Goal: Information Seeking & Learning: Learn about a topic

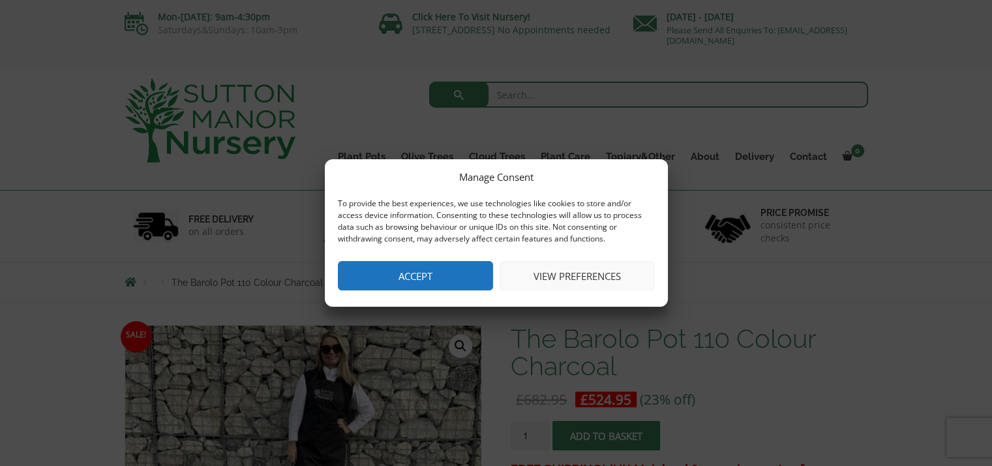
click at [431, 280] on button "Accept" at bounding box center [415, 275] width 155 height 29
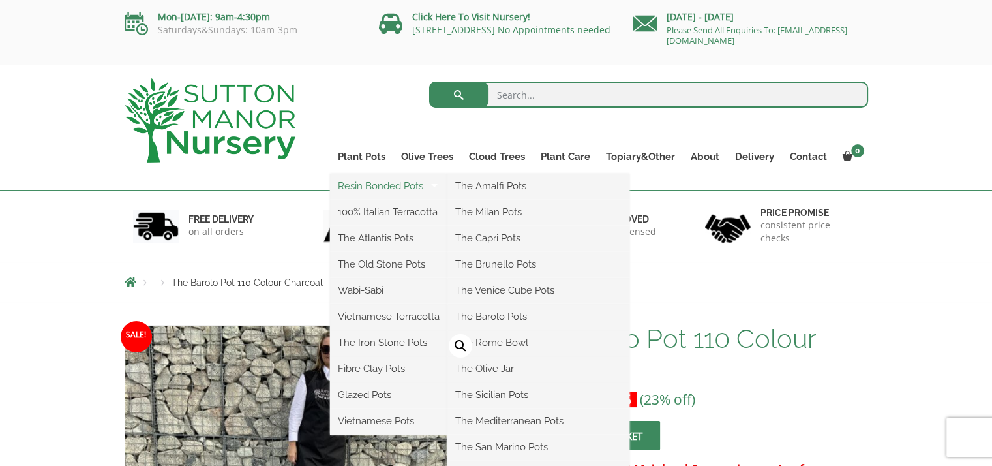
click at [368, 188] on link "Resin Bonded Pots" at bounding box center [388, 186] width 117 height 20
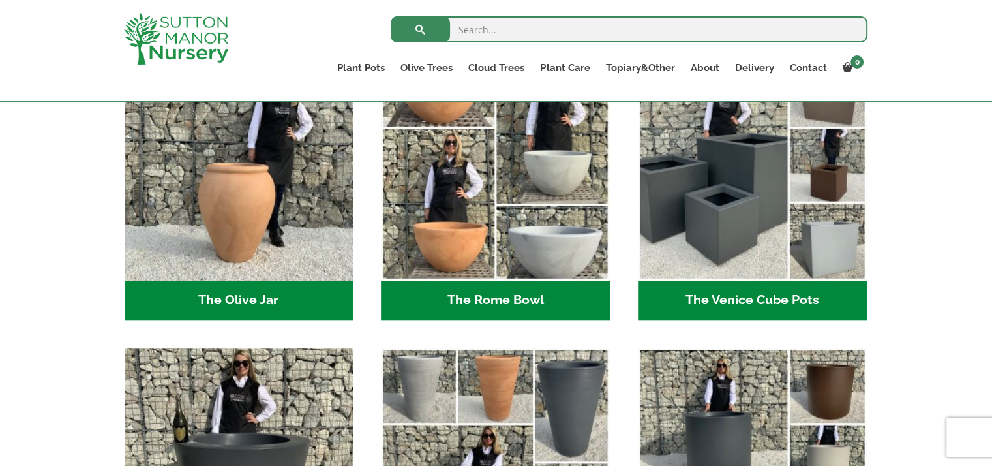
scroll to position [1297, 0]
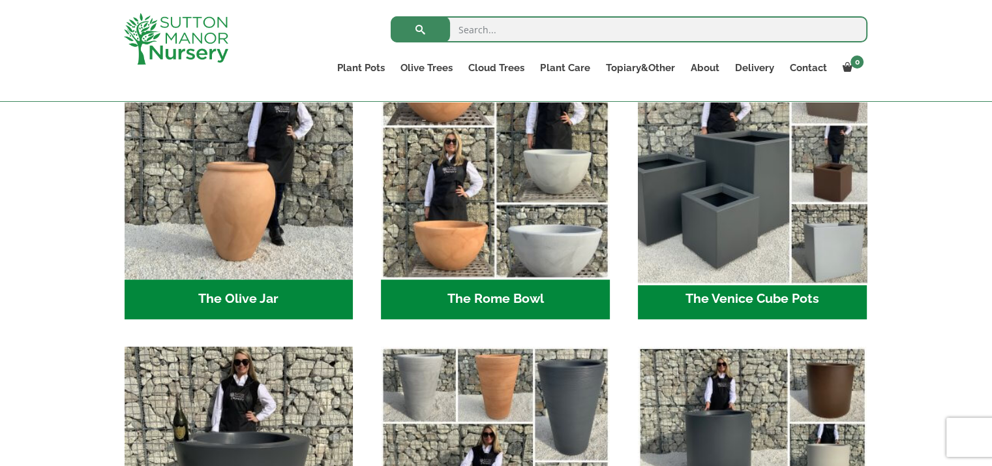
click at [779, 157] on img "Visit product category The Venice Cube Pots" at bounding box center [752, 164] width 240 height 240
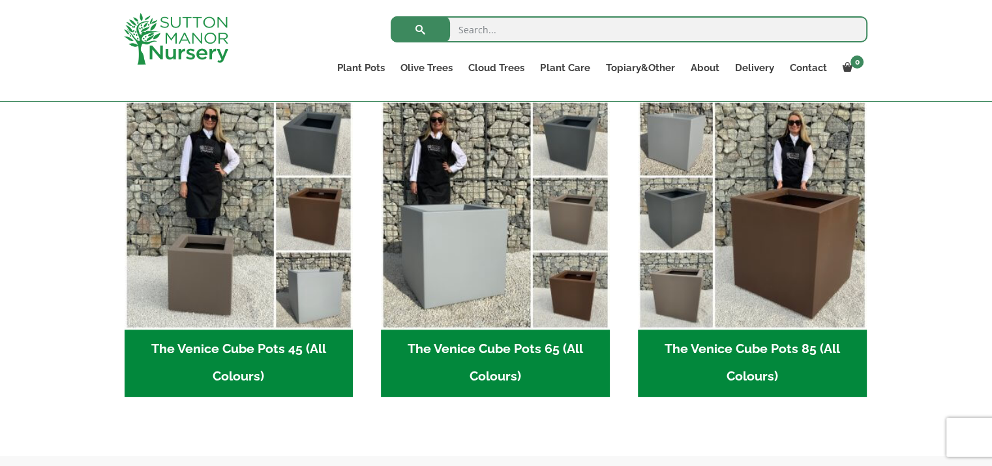
scroll to position [345, 0]
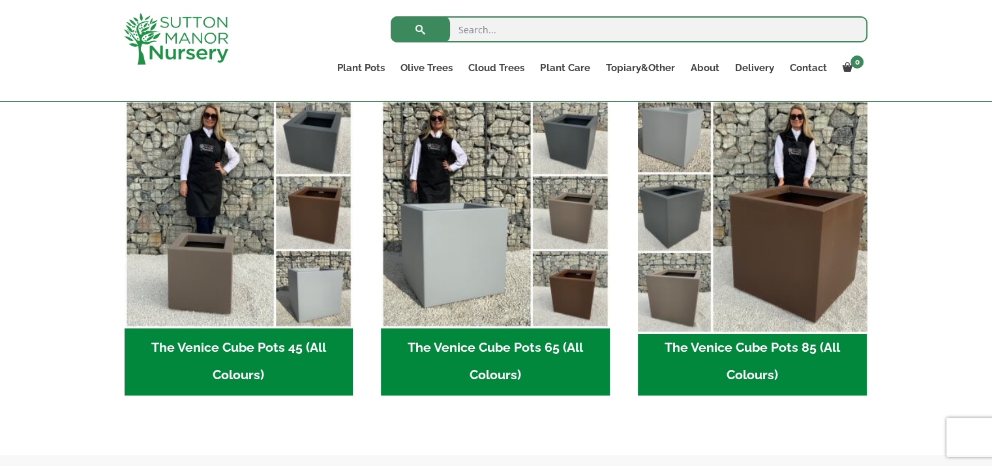
click at [741, 224] on img "Visit product category The Venice Cube Pots 85 (All Colours)" at bounding box center [752, 213] width 240 height 240
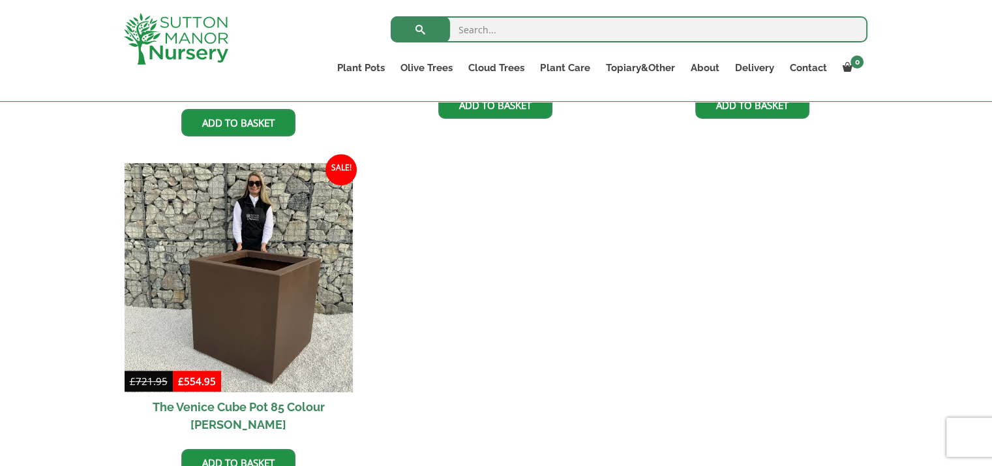
scroll to position [606, 0]
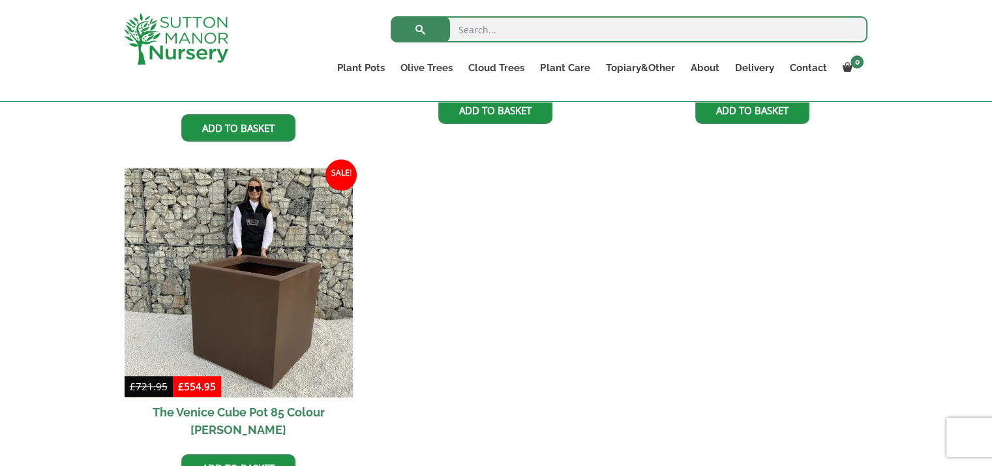
click at [552, 36] on input "search" at bounding box center [629, 29] width 477 height 26
type input "venice cube"
click at [391, 16] on button "submit" at bounding box center [420, 29] width 59 height 26
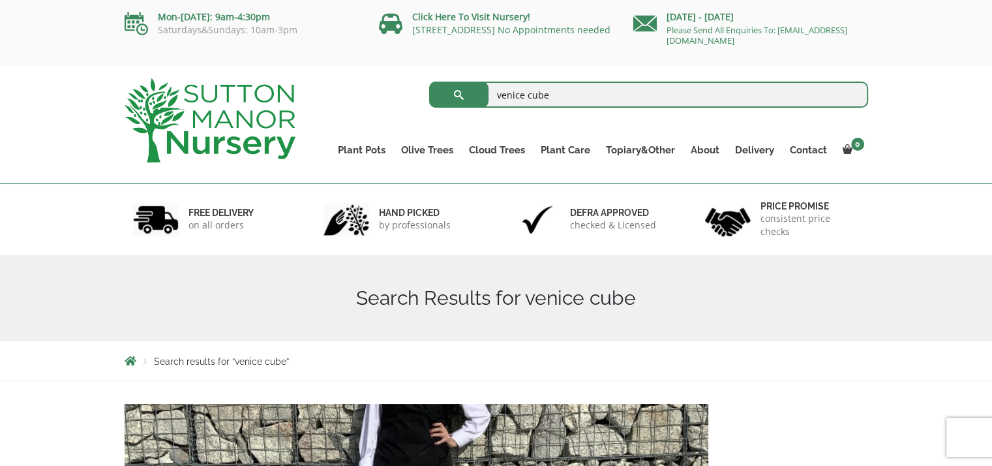
click at [739, 211] on img at bounding box center [728, 220] width 46 height 40
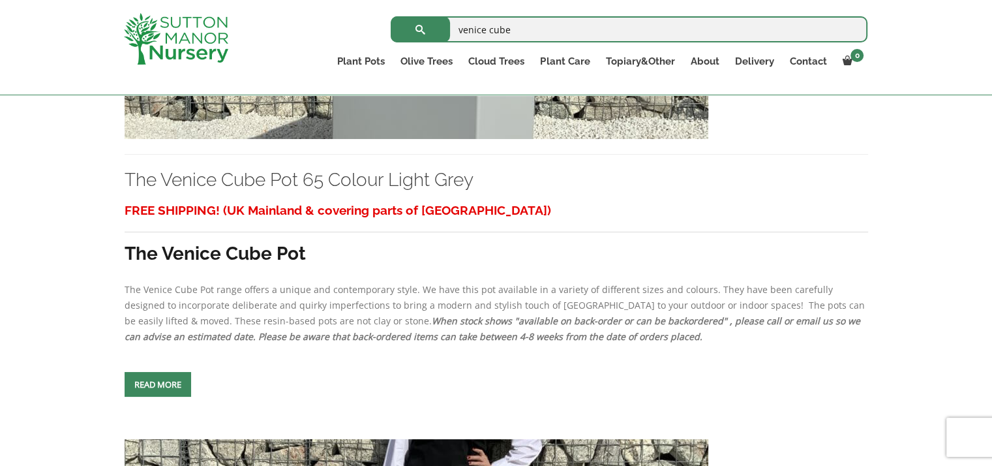
scroll to position [1101, 0]
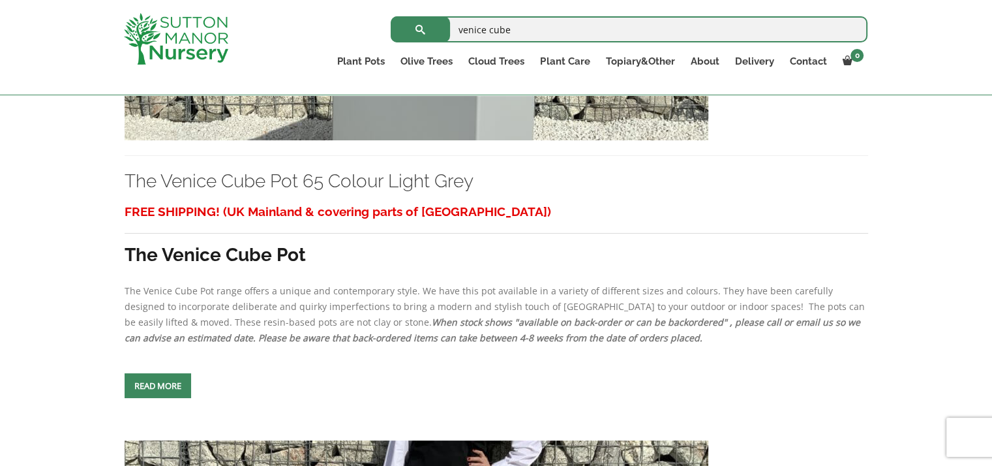
click at [158, 385] on span at bounding box center [158, 385] width 0 height 0
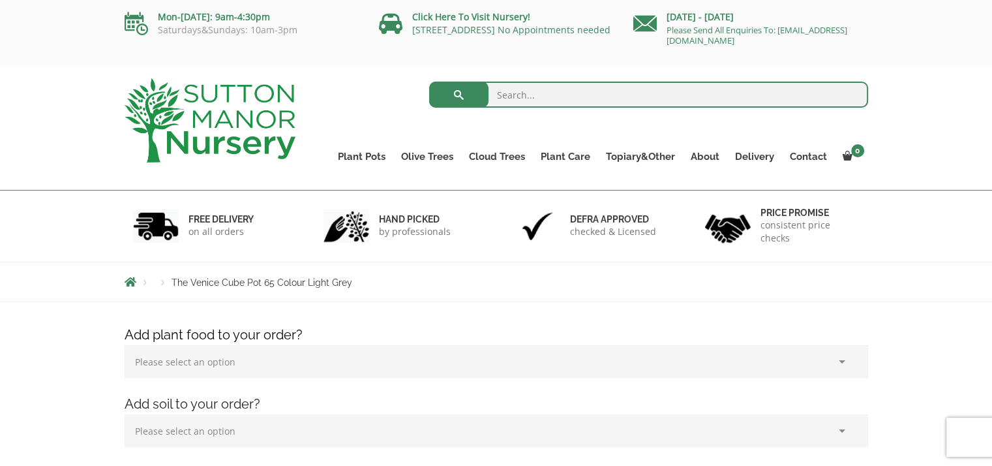
click at [523, 90] on input "search" at bounding box center [648, 95] width 439 height 26
type input "venice cuber pot 85cm"
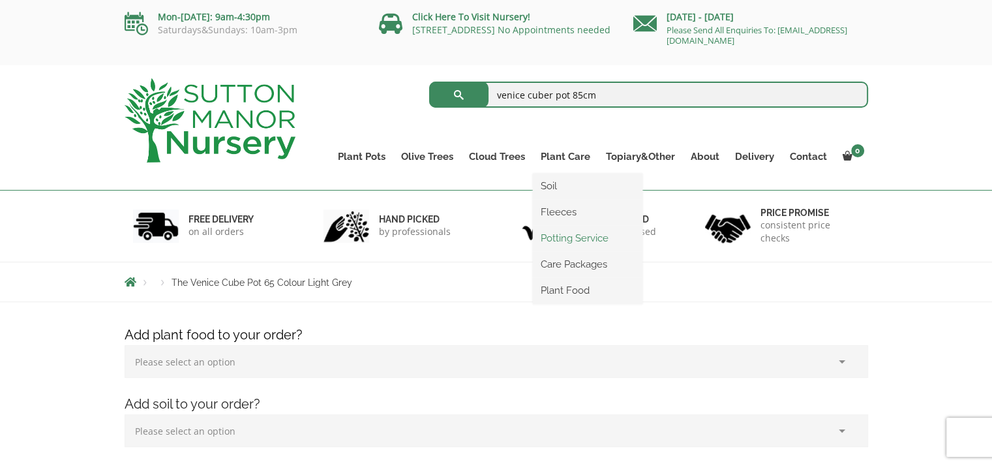
click at [429, 82] on button "submit" at bounding box center [458, 95] width 59 height 26
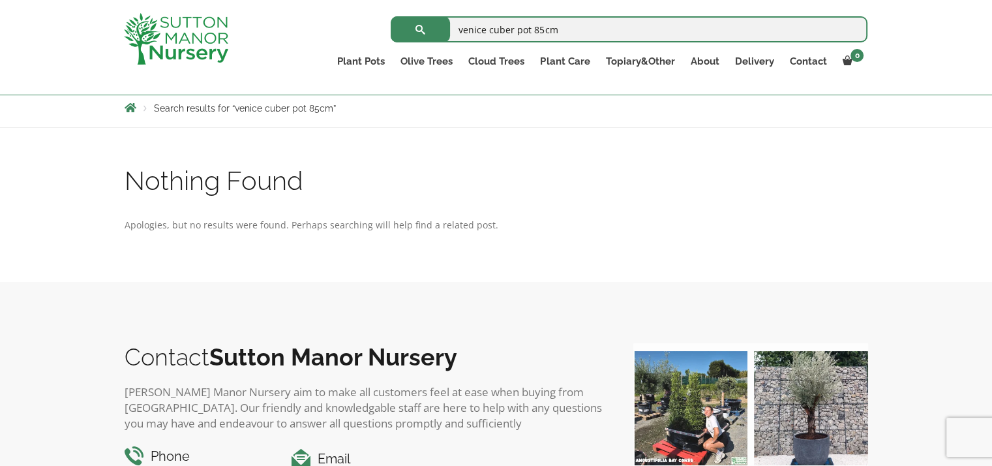
scroll to position [230, 0]
click at [507, 30] on input "venice cuber pot 85cm" at bounding box center [629, 29] width 477 height 26
type input "venice cube pot 85cm"
click at [391, 16] on button "submit" at bounding box center [420, 29] width 59 height 26
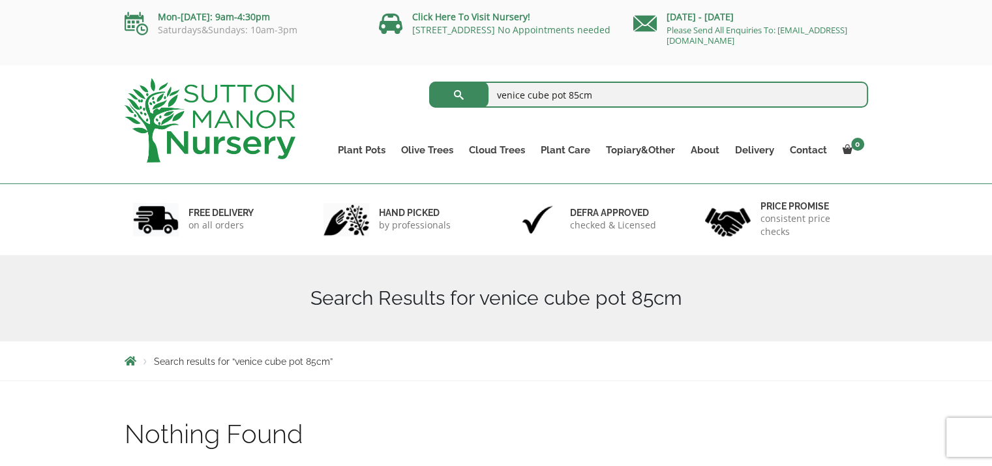
click at [617, 91] on input "venice cube pot 85cm" at bounding box center [648, 95] width 439 height 26
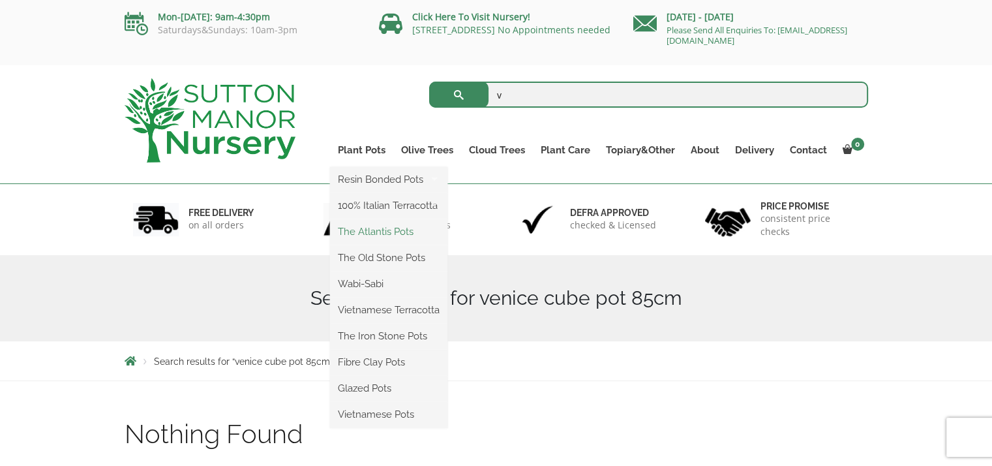
type input "v"
click at [369, 232] on link "The Atlantis Pots" at bounding box center [388, 232] width 117 height 20
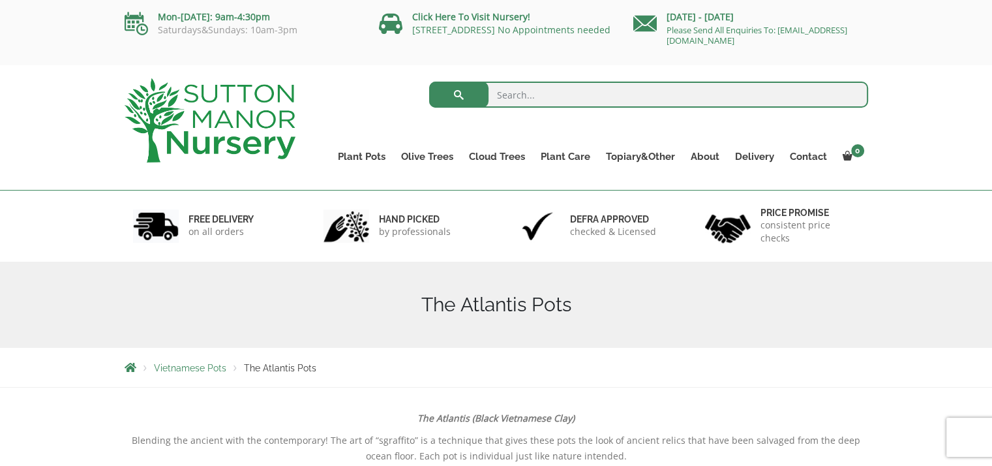
click at [540, 92] on input "search" at bounding box center [648, 95] width 439 height 26
type input "85cxm planter"
click at [429, 82] on button "submit" at bounding box center [458, 95] width 59 height 26
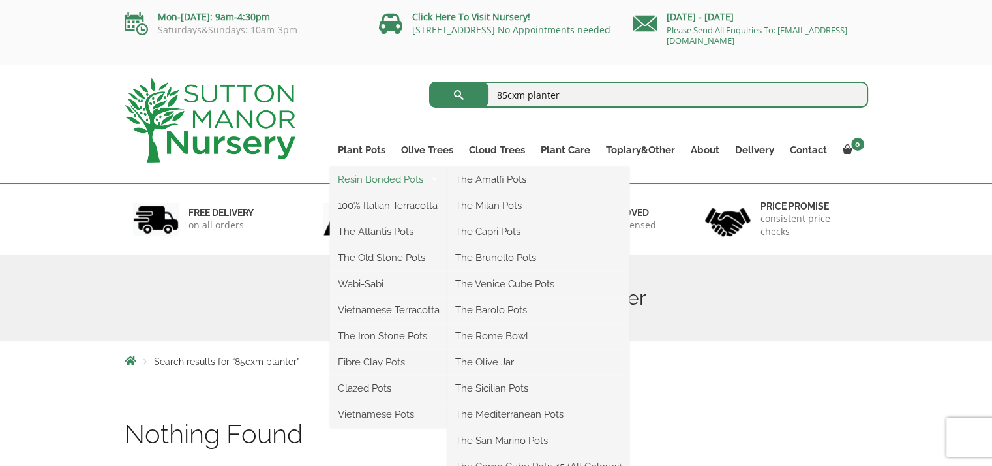
click at [382, 183] on link "Resin Bonded Pots" at bounding box center [388, 180] width 117 height 20
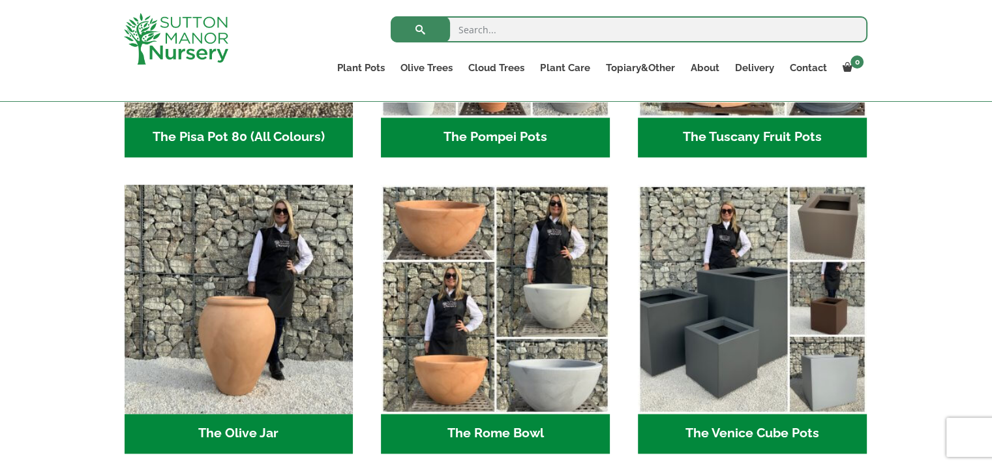
scroll to position [1163, 0]
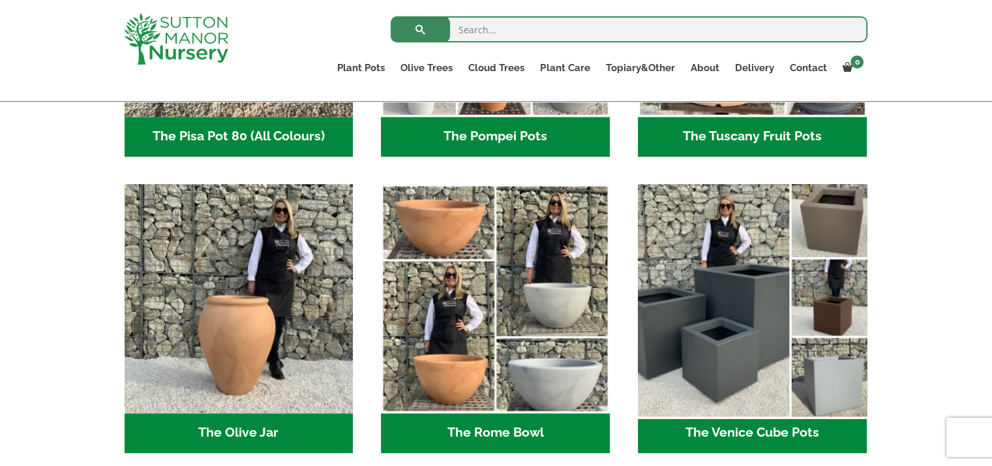
click at [749, 254] on img "Visit product category The Venice Cube Pots" at bounding box center [752, 298] width 240 height 240
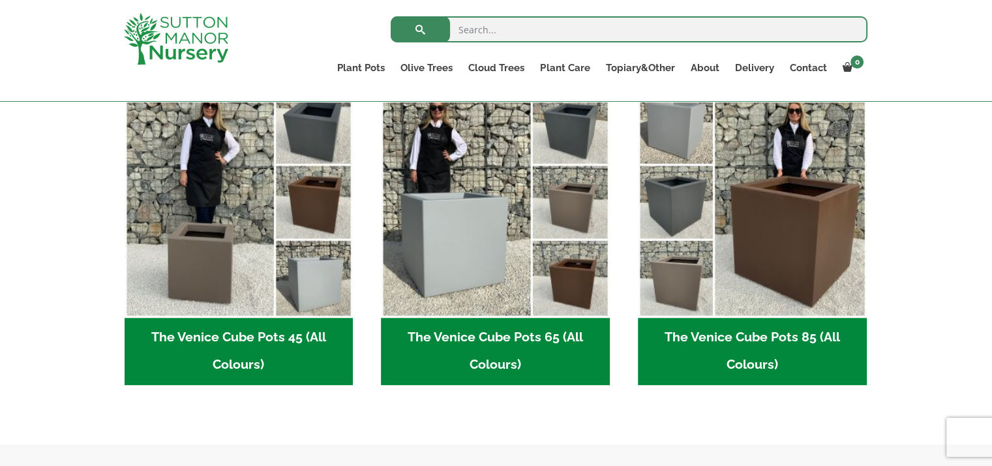
scroll to position [356, 0]
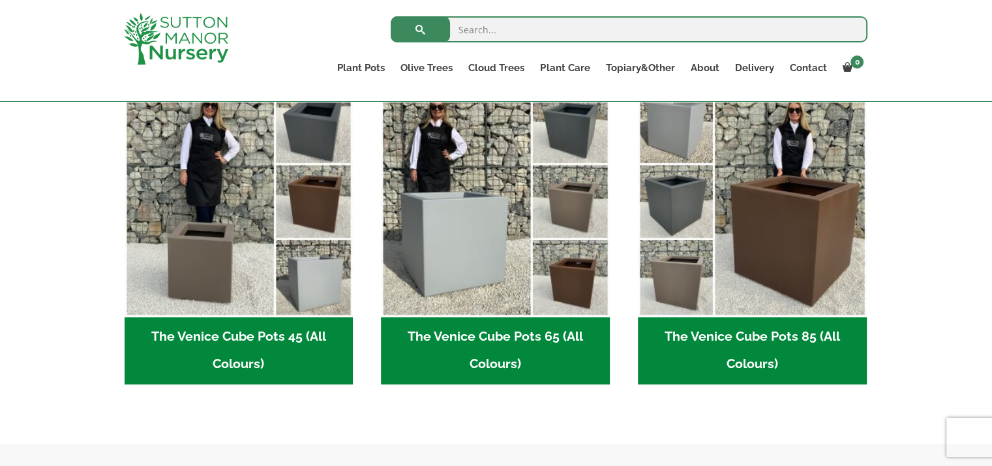
click at [737, 342] on h2 "The Venice Cube Pots 85 (All Colours) (4)" at bounding box center [752, 351] width 229 height 68
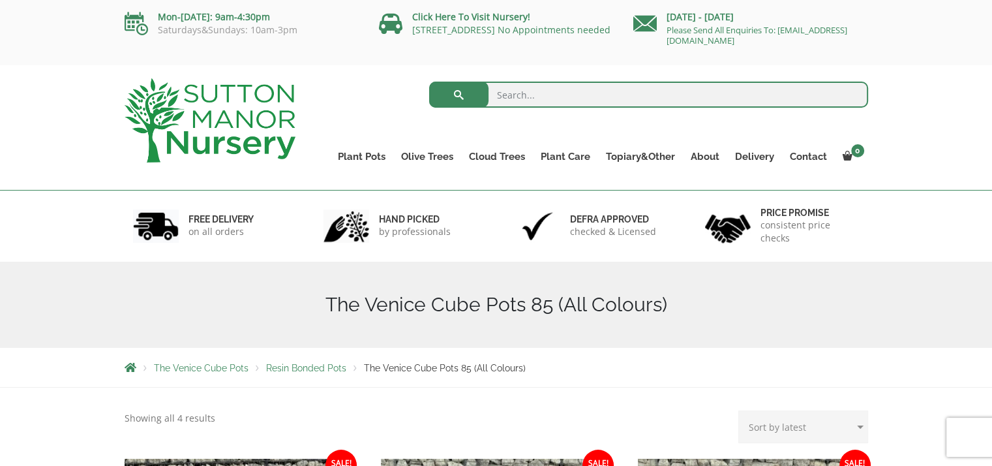
click at [528, 100] on input "search" at bounding box center [648, 95] width 439 height 26
type input "venice cube 65"
click at [429, 82] on button "submit" at bounding box center [458, 95] width 59 height 26
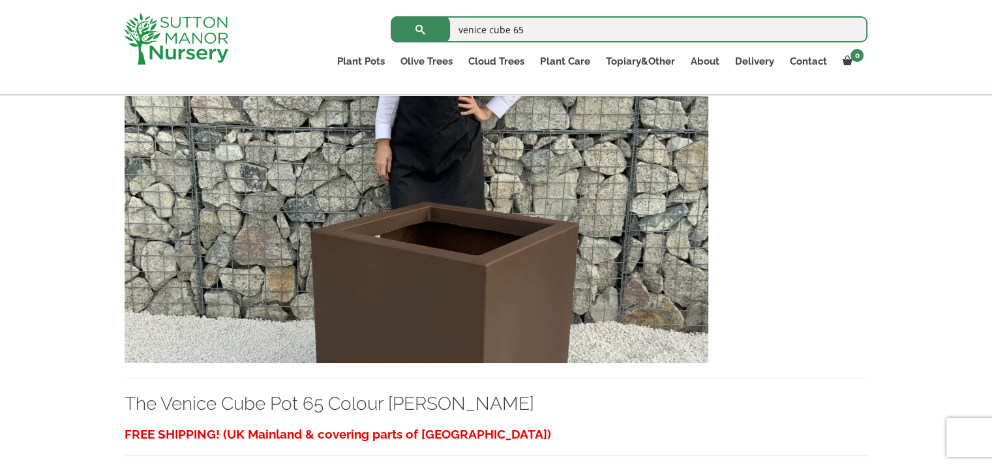
scroll to position [884, 0]
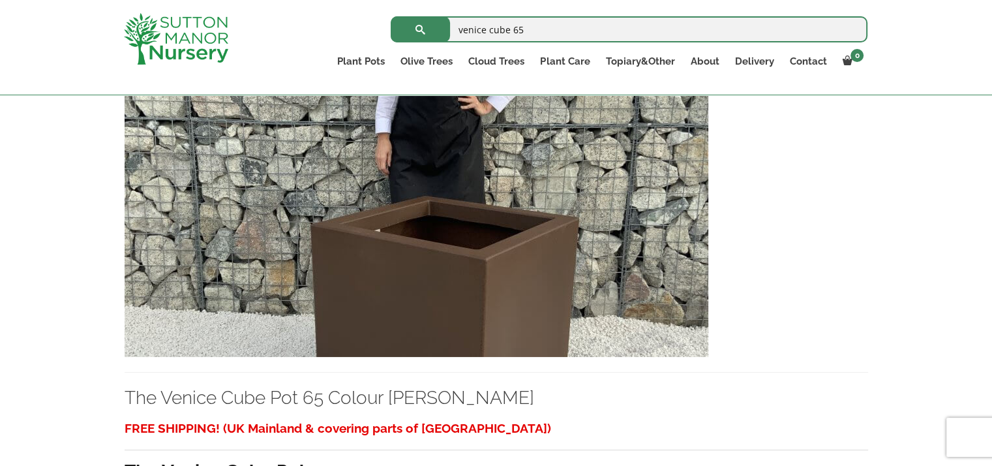
click at [547, 250] on img at bounding box center [417, 216] width 584 height 280
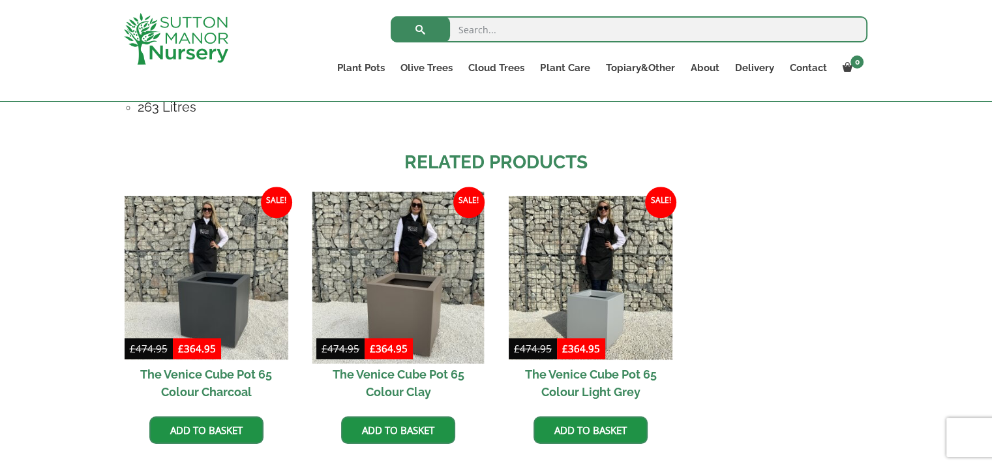
scroll to position [1264, 0]
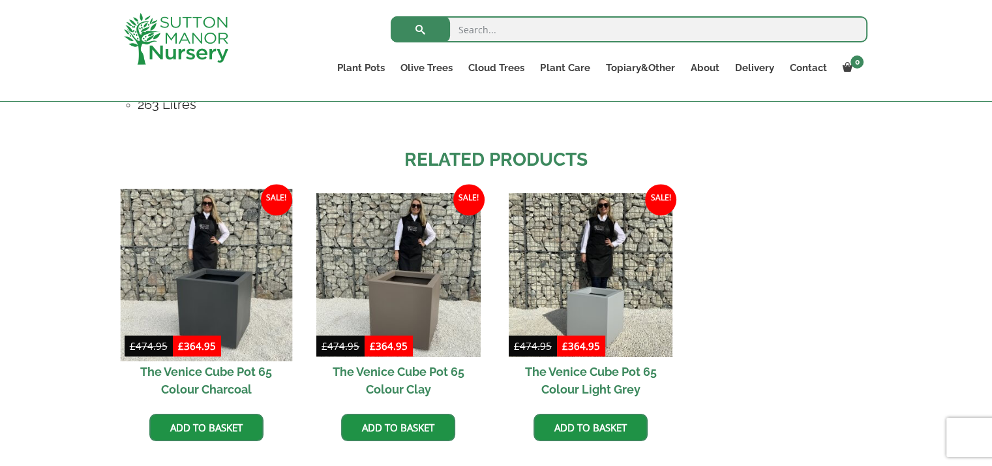
click at [216, 252] on img at bounding box center [206, 274] width 172 height 172
